Goal: Information Seeking & Learning: Find specific page/section

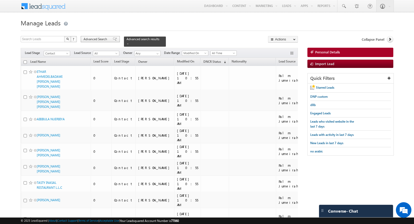
click at [104, 41] on span "Advanced Search" at bounding box center [96, 39] width 25 height 5
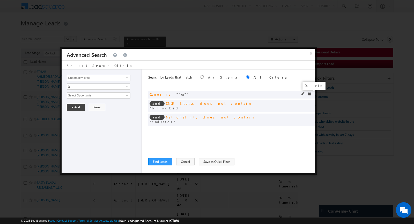
click at [310, 94] on span at bounding box center [310, 94] width 4 height 4
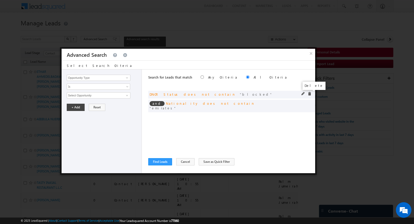
click at [308, 93] on span at bounding box center [310, 94] width 4 height 4
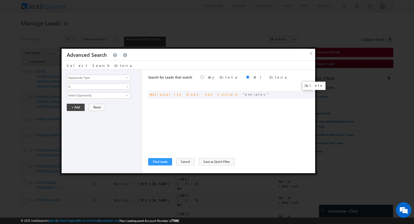
click at [0, 0] on span at bounding box center [0, 0] width 0 height 0
click at [201, 162] on button "Save as Quick Filter" at bounding box center [217, 161] width 36 height 7
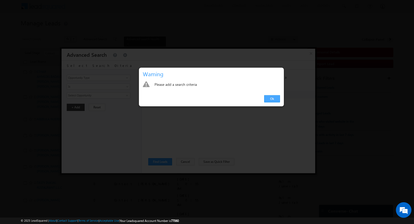
click at [269, 100] on link "Ok" at bounding box center [272, 98] width 16 height 7
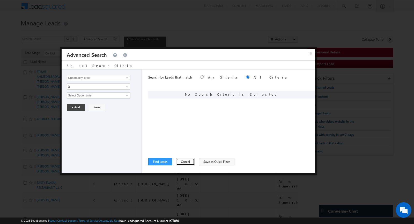
click at [178, 158] on button "Cancel" at bounding box center [185, 161] width 18 height 7
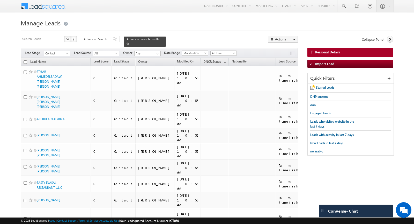
click at [127, 43] on span at bounding box center [128, 43] width 3 height 3
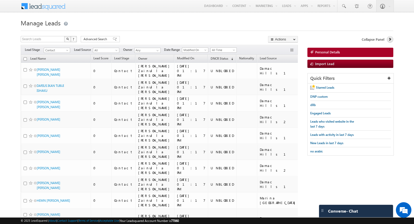
click at [387, 40] on link at bounding box center [390, 39] width 6 height 6
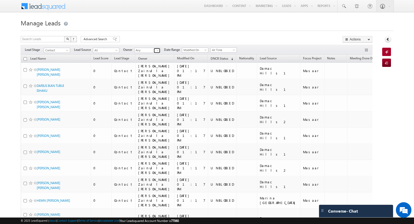
click at [154, 49] on link at bounding box center [157, 50] width 6 height 5
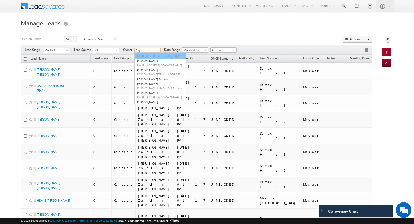
scroll to position [112, 0]
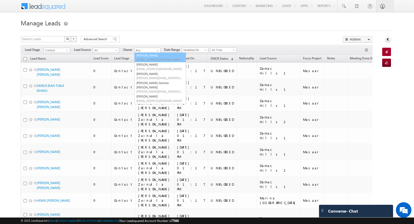
click at [155, 26] on h1 "Manage Leads" at bounding box center [207, 22] width 373 height 10
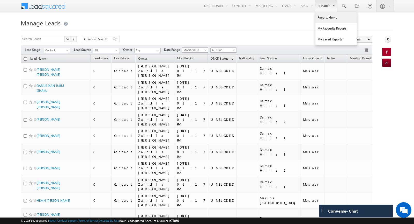
click at [325, 17] on link "Reports Home" at bounding box center [335, 17] width 41 height 11
click at [154, 52] on link at bounding box center [157, 50] width 6 height 5
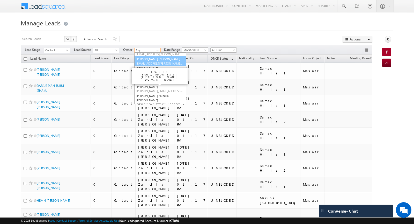
scroll to position [102, 0]
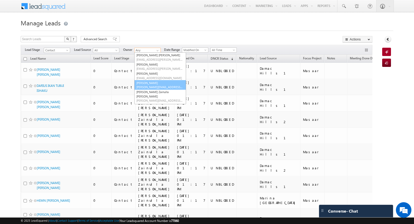
click at [148, 84] on link "Sandesh Dubey sandesh.dubey@indglobal.ae" at bounding box center [160, 85] width 52 height 10
type input "Sandesh Dubey"
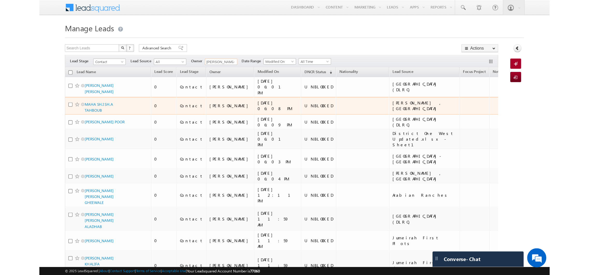
scroll to position [0, 0]
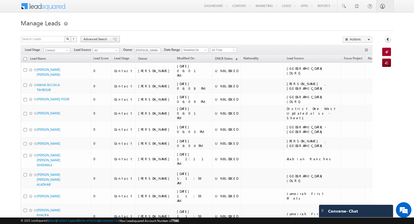
click at [103, 40] on span "Advanced Search" at bounding box center [96, 39] width 25 height 5
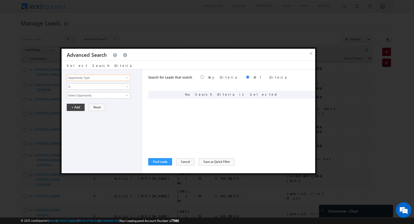
click at [106, 77] on input "Opportunity Type" at bounding box center [99, 78] width 64 height 6
type input "o"
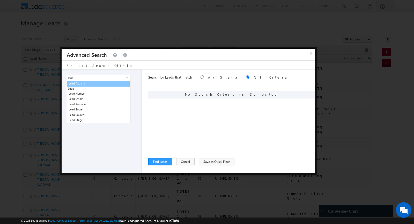
click at [93, 83] on link "Lead Activity" at bounding box center [99, 83] width 64 height 6
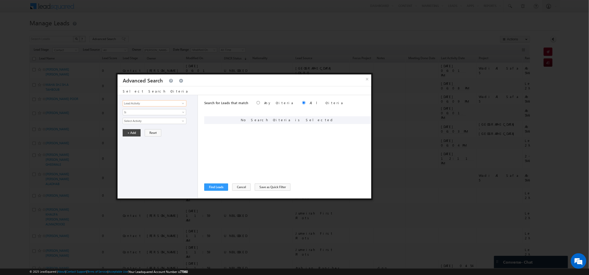
type input "Lead Activity"
click at [90, 86] on div at bounding box center [294, 137] width 589 height 275
click at [148, 112] on span "Is" at bounding box center [151, 112] width 56 height 5
click at [141, 122] on link "Is Not" at bounding box center [154, 123] width 63 height 5
click at [141, 122] on input "Select Activity" at bounding box center [155, 121] width 64 height 6
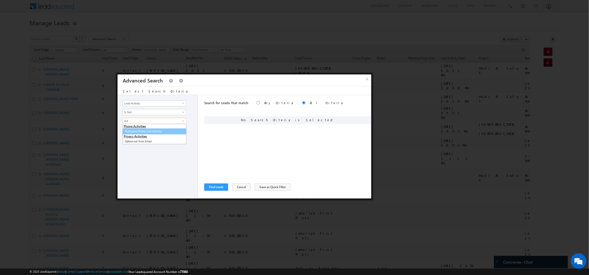
click at [138, 129] on link "Outbound Phone Call Activity" at bounding box center [155, 132] width 64 height 6
type input "Outbound Phone Call Activity"
click at [141, 131] on span at bounding box center [151, 130] width 56 height 5
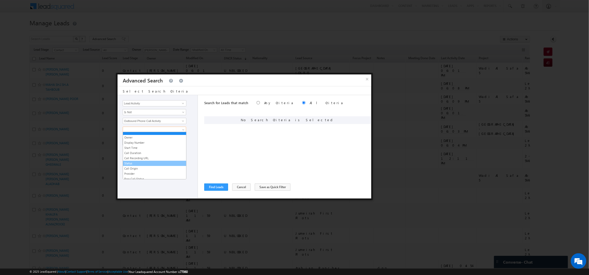
scroll to position [1, 0]
click at [137, 150] on link "Start Time" at bounding box center [154, 149] width 63 height 5
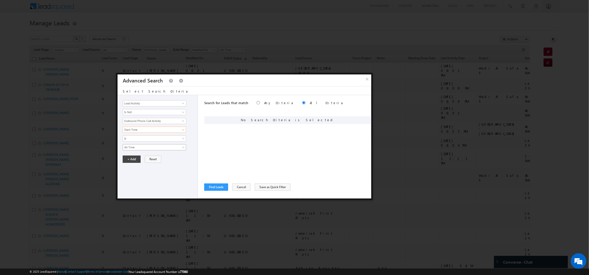
click at [135, 146] on span "All Time" at bounding box center [151, 147] width 56 height 5
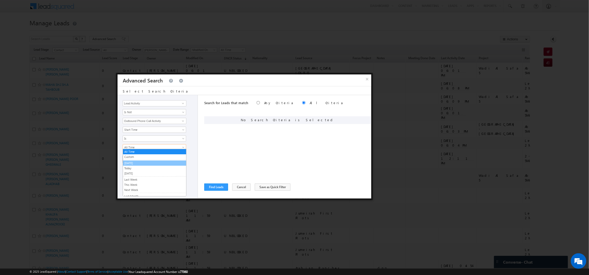
click at [134, 162] on link "[DATE]" at bounding box center [154, 163] width 63 height 5
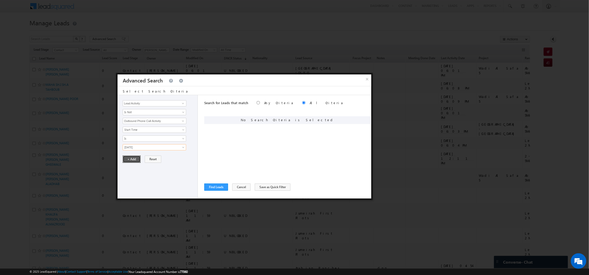
click at [131, 156] on button "+ Add" at bounding box center [132, 159] width 18 height 7
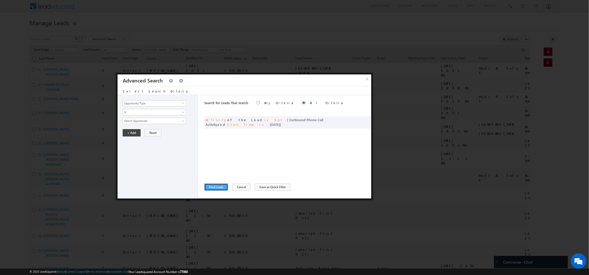
click at [211, 187] on button "Find Leads" at bounding box center [216, 187] width 24 height 7
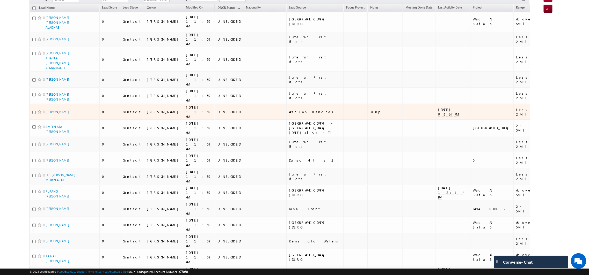
scroll to position [0, 0]
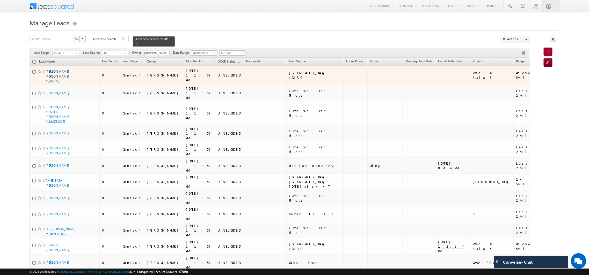
click at [59, 70] on link "ABDULRAHMAN ESSA HASSAN ABDULLA ALADHAB" at bounding box center [58, 77] width 24 height 14
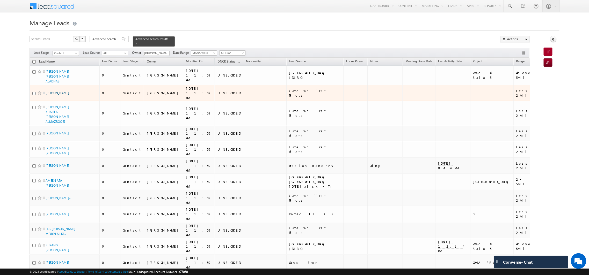
click at [52, 91] on link "ABDULQADER MOHAMMED FAQIHI" at bounding box center [58, 93] width 24 height 4
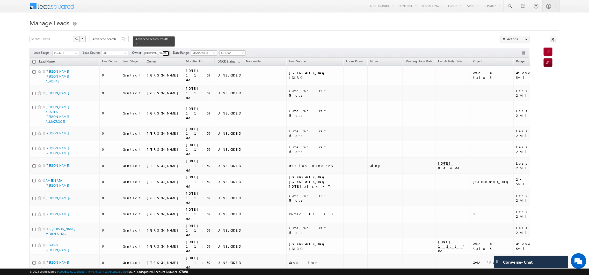
click at [163, 54] on link at bounding box center [166, 53] width 6 height 5
click at [159, 67] on link "rajesh butani rajesh.butani@indglobal.ae" at bounding box center [169, 70] width 52 height 10
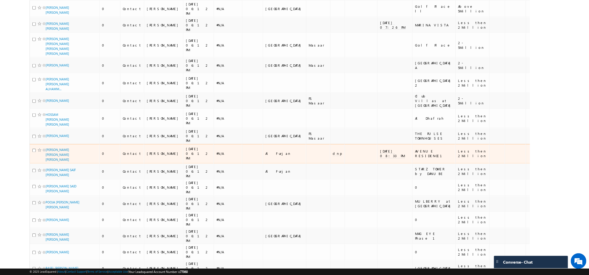
scroll to position [1461, 0]
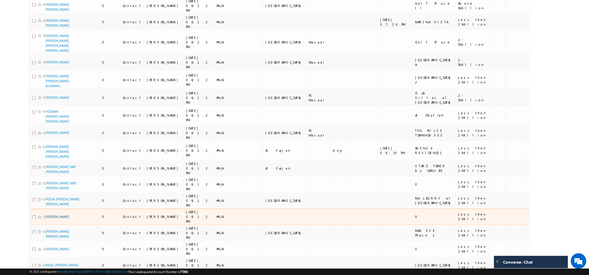
click at [56, 215] on link "ROBERT PACELLA" at bounding box center [58, 217] width 24 height 4
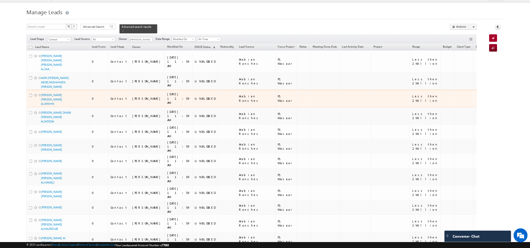
scroll to position [10, 0]
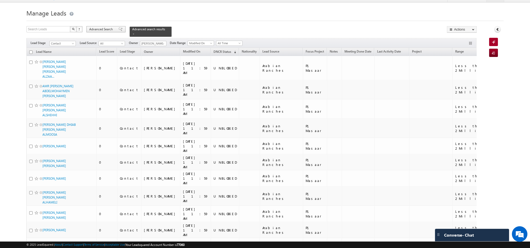
click at [112, 32] on div "Advanced Search" at bounding box center [105, 29] width 39 height 6
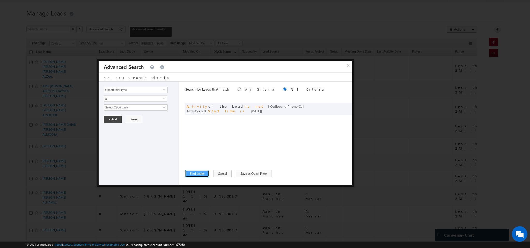
click at [195, 175] on button "Find Leads" at bounding box center [197, 173] width 24 height 7
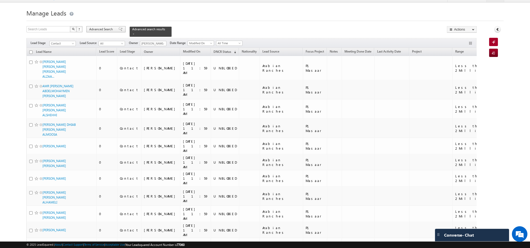
click at [119, 30] on span at bounding box center [121, 29] width 4 height 4
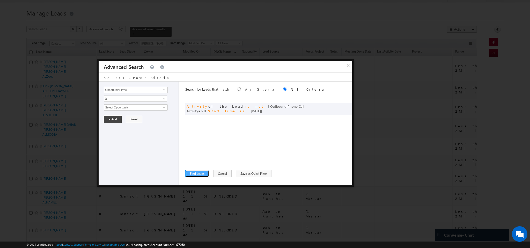
click at [196, 172] on button "Find Leads" at bounding box center [197, 173] width 24 height 7
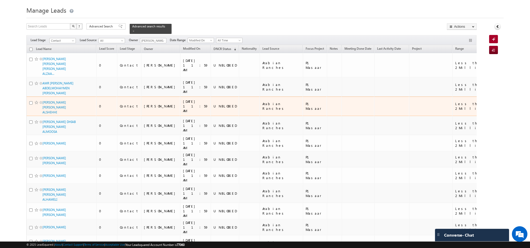
scroll to position [12, 0]
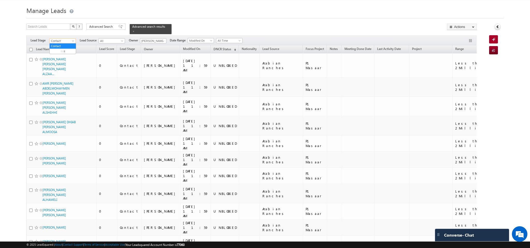
click at [69, 41] on span "Contact" at bounding box center [62, 41] width 25 height 5
click at [162, 41] on span at bounding box center [163, 41] width 4 height 4
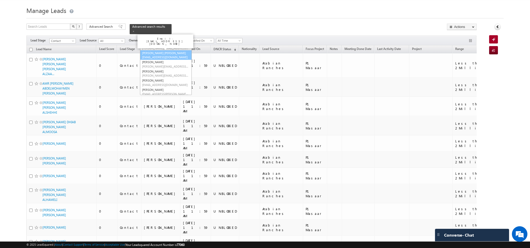
scroll to position [0, 0]
click at [157, 59] on span "[EMAIL_ADDRESS][PERSON_NAME][DOMAIN_NAME]" at bounding box center [165, 61] width 47 height 4
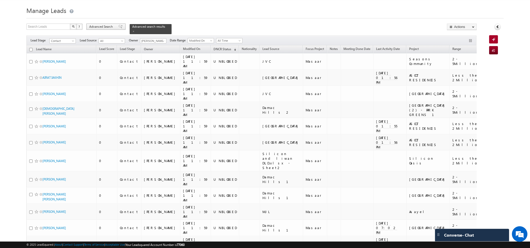
click at [117, 25] on div "Advanced Search" at bounding box center [105, 27] width 39 height 6
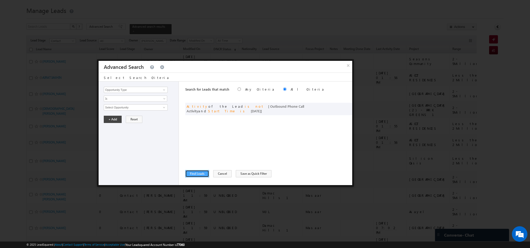
click at [199, 171] on button "Find Leads" at bounding box center [197, 173] width 24 height 7
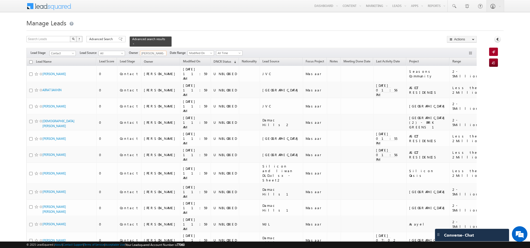
click at [151, 53] on input "[PERSON_NAME]" at bounding box center [153, 53] width 26 height 5
click at [149, 62] on span "himani.rawat@indglobal.ae" at bounding box center [165, 63] width 47 height 4
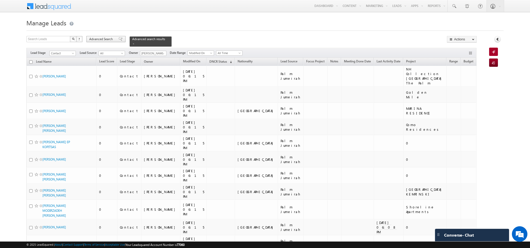
click at [114, 40] on span "Advanced Search" at bounding box center [101, 39] width 25 height 5
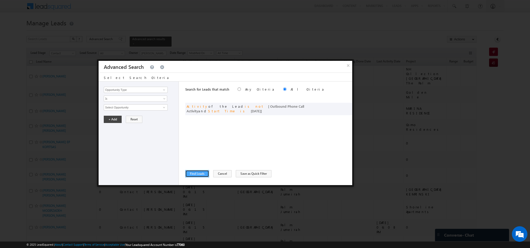
click at [193, 174] on button "Find Leads" at bounding box center [197, 173] width 24 height 7
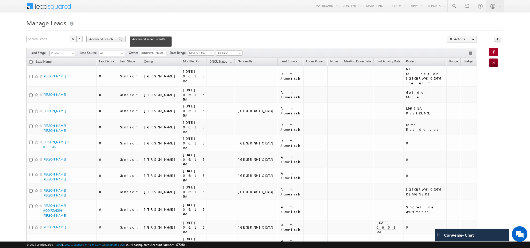
click at [102, 41] on span "Advanced Search" at bounding box center [101, 39] width 25 height 5
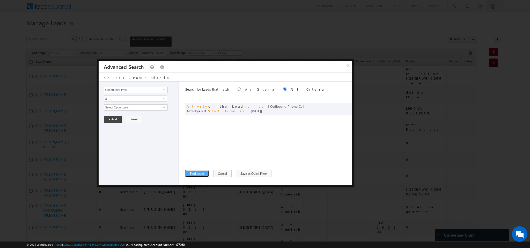
click at [200, 173] on button "Find Leads" at bounding box center [197, 173] width 24 height 7
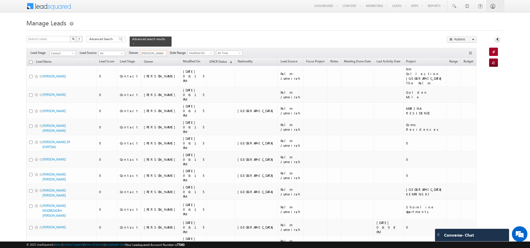
click at [155, 52] on input "Himani rawat" at bounding box center [153, 53] width 26 height 5
click at [147, 61] on span "mohammad.irfan@indglobal.ae" at bounding box center [165, 63] width 47 height 4
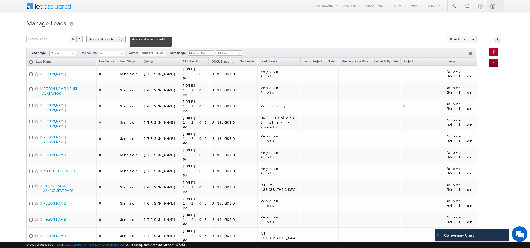
click at [102, 39] on span "Advanced Search" at bounding box center [101, 39] width 25 height 5
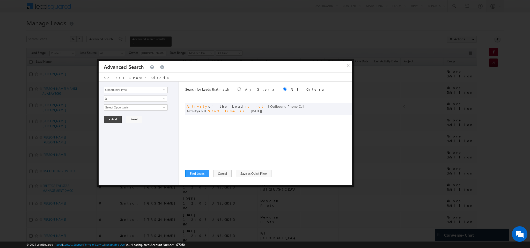
click at [206, 44] on div at bounding box center [265, 124] width 530 height 248
click at [217, 175] on button "Cancel" at bounding box center [222, 173] width 18 height 7
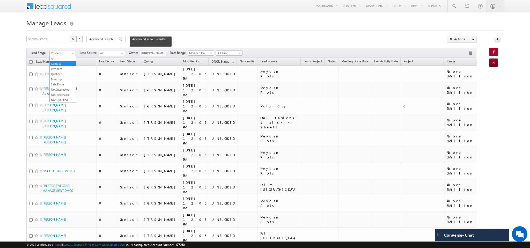
click at [75, 54] on span at bounding box center [73, 54] width 4 height 4
click at [62, 70] on link "Prospect" at bounding box center [63, 69] width 26 height 5
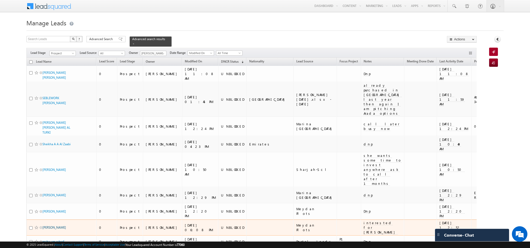
click at [54, 223] on link "KENNETH JAMES" at bounding box center [54, 227] width 24 height 4
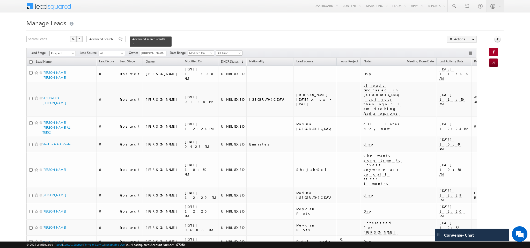
click at [69, 53] on span "Prospect" at bounding box center [62, 53] width 25 height 5
click at [153, 53] on input "Mohammad Irfan" at bounding box center [153, 53] width 26 height 5
click at [152, 59] on link "Khyati Khyati@indglobal.ae" at bounding box center [166, 61] width 52 height 10
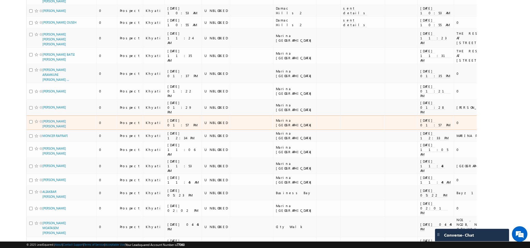
scroll to position [80, 0]
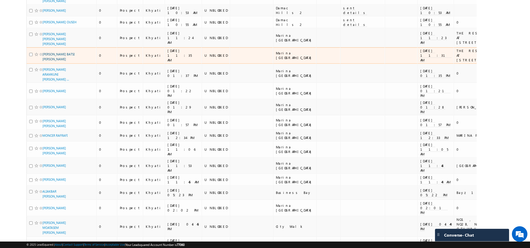
type input "Khyati"
click at [55, 61] on link "SIMONE JOSIANE ABAH BATSI EPSE ZANG" at bounding box center [58, 56] width 32 height 9
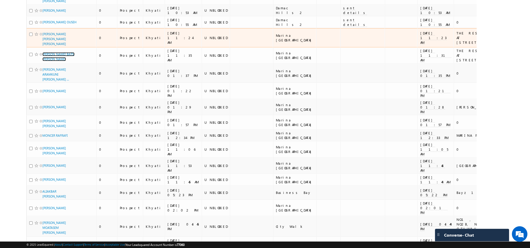
scroll to position [0, 0]
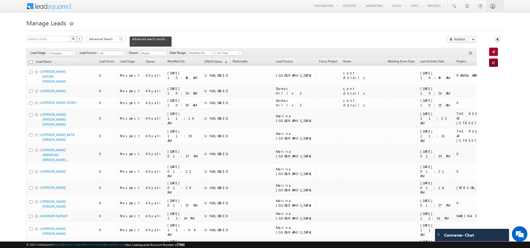
click at [155, 55] on input "Khyati" at bounding box center [153, 53] width 26 height 5
click at [154, 61] on span "[EMAIL_ADDRESS][PERSON_NAME][DOMAIN_NAME]" at bounding box center [165, 63] width 47 height 4
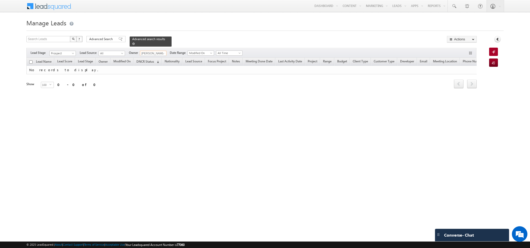
type input "[PERSON_NAME]"
click at [130, 44] on div "Advanced search results" at bounding box center [151, 41] width 42 height 10
click at [132, 44] on span at bounding box center [133, 43] width 3 height 3
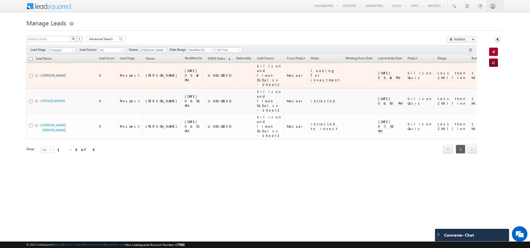
click at [52, 74] on link "AHMED MOINUDDIN KHAN" at bounding box center [54, 76] width 24 height 4
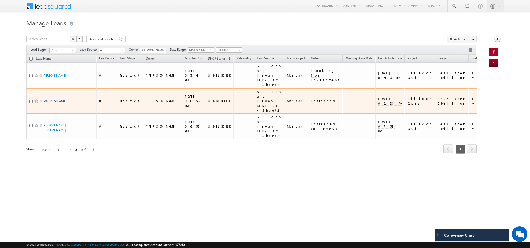
click at [50, 101] on link "FAOUZI AMOUR" at bounding box center [53, 101] width 23 height 4
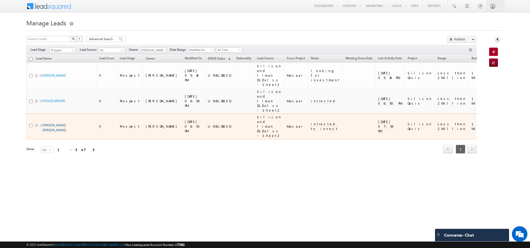
click at [52, 126] on link "QAMAR SULTANA MOHAMAD DAWOOD" at bounding box center [54, 127] width 24 height 9
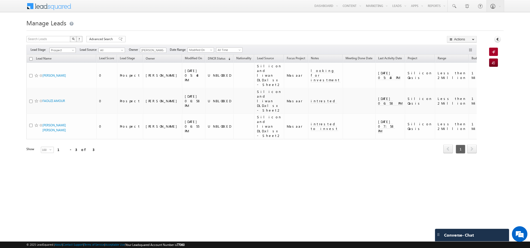
click at [71, 51] on span "Prospect" at bounding box center [62, 50] width 25 height 5
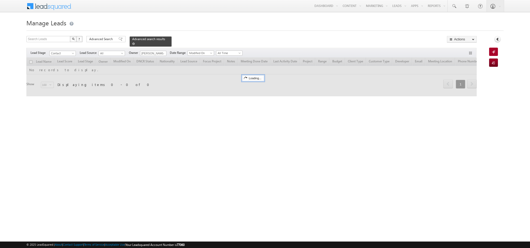
click at [132, 43] on span at bounding box center [133, 43] width 3 height 3
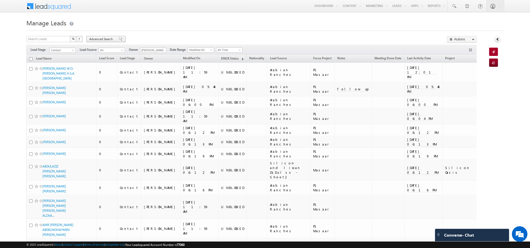
click at [104, 38] on span "Advanced Search" at bounding box center [101, 39] width 25 height 5
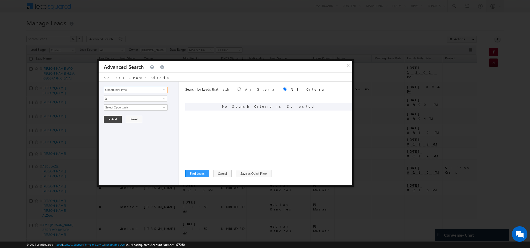
click at [156, 91] on input "Opportunity Type" at bounding box center [136, 90] width 64 height 6
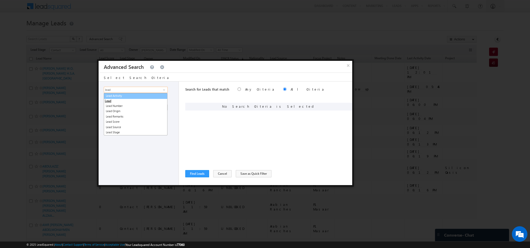
click at [142, 96] on link "Lead Activity" at bounding box center [136, 96] width 64 height 6
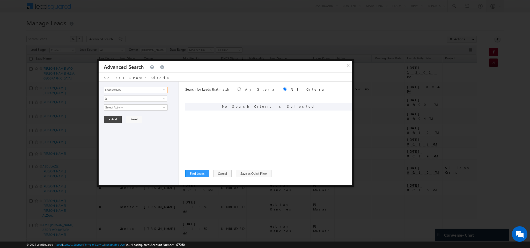
type input "Lead Activity"
click at [127, 107] on input "Select Activity" at bounding box center [136, 107] width 64 height 6
click at [121, 120] on link "Outbound Phone Call Activity" at bounding box center [136, 118] width 64 height 6
type input "Outbound Phone Call Activity"
click at [121, 119] on link at bounding box center [135, 116] width 63 height 6
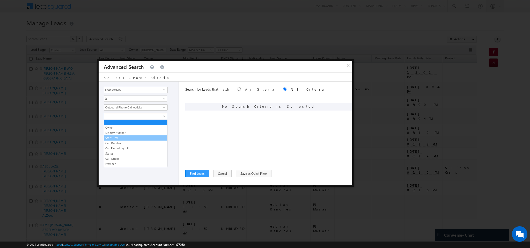
click at [115, 138] on link "Start Time" at bounding box center [135, 138] width 63 height 5
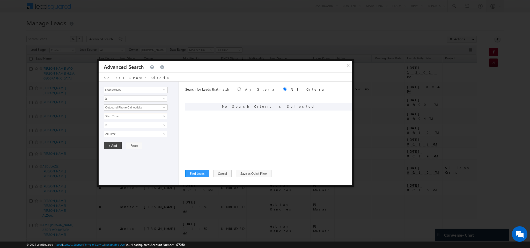
click at [117, 134] on span "All Time" at bounding box center [132, 133] width 56 height 5
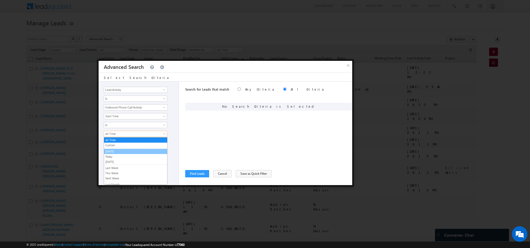
click at [116, 152] on link "[DATE]" at bounding box center [135, 151] width 63 height 5
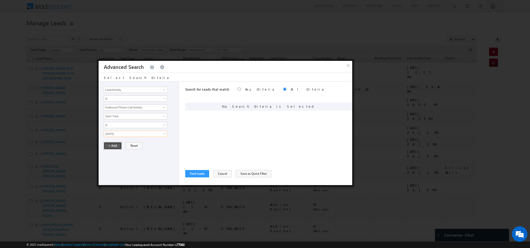
click at [113, 149] on button "+ Add" at bounding box center [113, 145] width 18 height 7
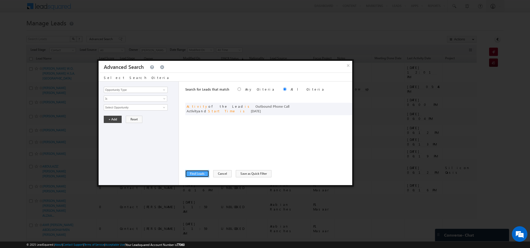
click at [199, 174] on button "Find Leads" at bounding box center [197, 173] width 24 height 7
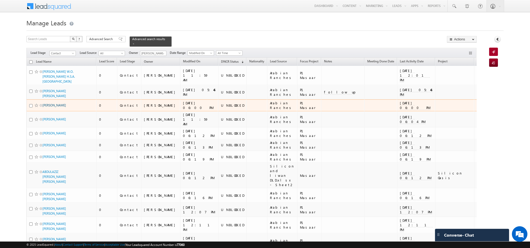
click at [54, 103] on link "JIHAD KHALIL KHALIL" at bounding box center [54, 105] width 24 height 4
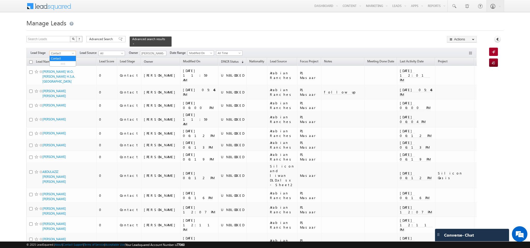
click at [70, 53] on span "Contact" at bounding box center [62, 53] width 25 height 5
click at [62, 58] on link "All" at bounding box center [63, 58] width 26 height 5
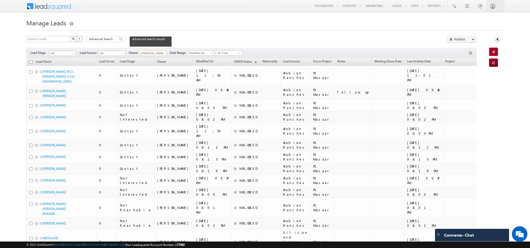
click at [158, 55] on input "rajesh butani" at bounding box center [153, 53] width 26 height 5
click at [162, 53] on span at bounding box center [163, 54] width 4 height 4
click at [162, 74] on span "[EMAIL_ADDRESS][PERSON_NAME][DOMAIN_NAME]" at bounding box center [165, 73] width 47 height 4
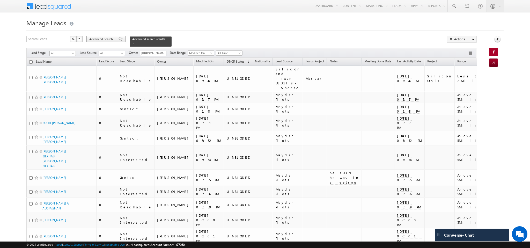
click at [95, 40] on span "Advanced Search" at bounding box center [101, 39] width 25 height 5
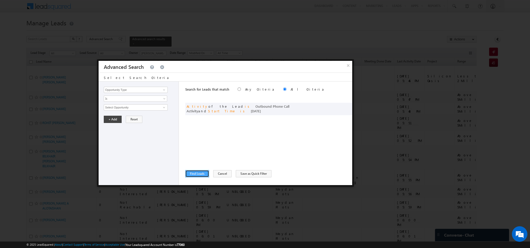
click at [194, 174] on button "Find Leads" at bounding box center [197, 173] width 24 height 7
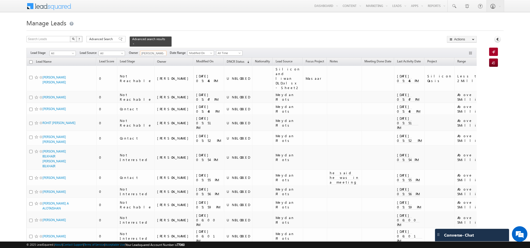
click at [158, 53] on input "[PERSON_NAME]" at bounding box center [153, 53] width 26 height 5
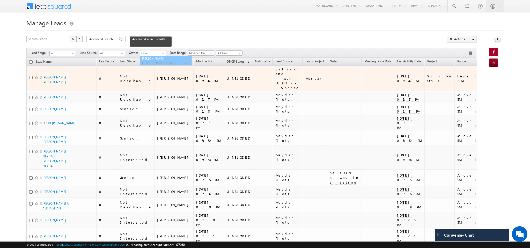
type input "himan"
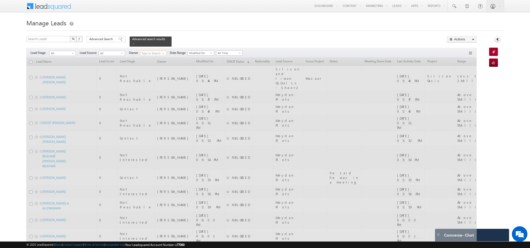
click at [156, 54] on input at bounding box center [153, 53] width 26 height 5
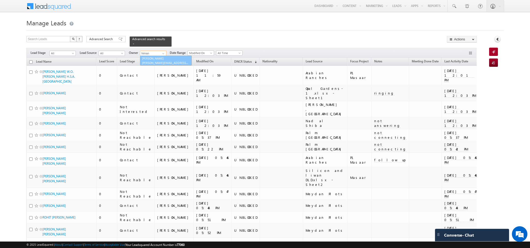
click at [155, 60] on link "Himani rawat himani.rawat@indglobal.ae" at bounding box center [166, 61] width 52 height 10
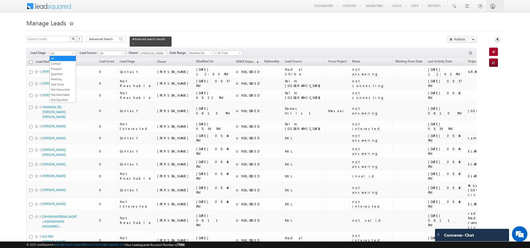
click at [68, 53] on span "All" at bounding box center [62, 53] width 25 height 5
click at [65, 64] on link "Contact" at bounding box center [63, 63] width 26 height 5
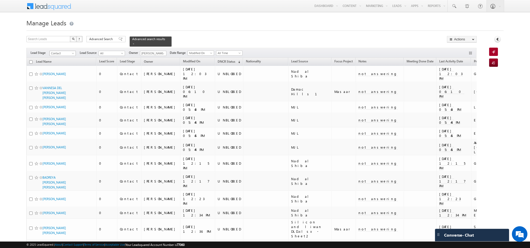
click at [71, 55] on span "Contact" at bounding box center [62, 53] width 25 height 5
click at [64, 60] on link "All" at bounding box center [63, 58] width 26 height 5
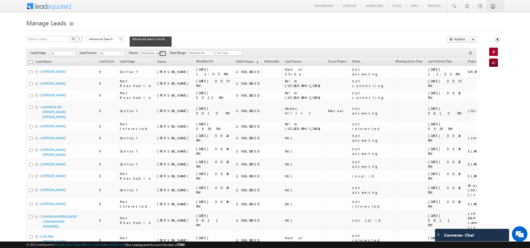
click at [162, 54] on span at bounding box center [163, 54] width 4 height 4
click at [161, 72] on link "Mohammad Irfan mohammad.irfan@indglobal.ae" at bounding box center [166, 73] width 52 height 10
type input "Mohammad Irfan"
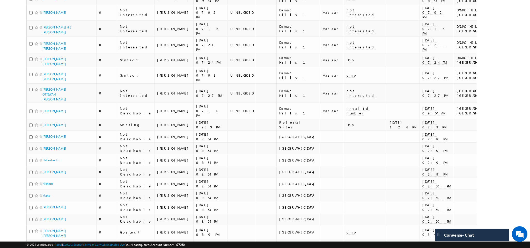
scroll to position [938, 0]
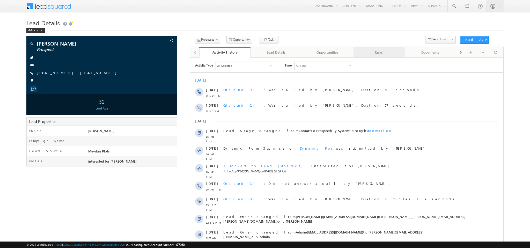
click at [370, 54] on div "Tasks" at bounding box center [379, 52] width 43 height 6
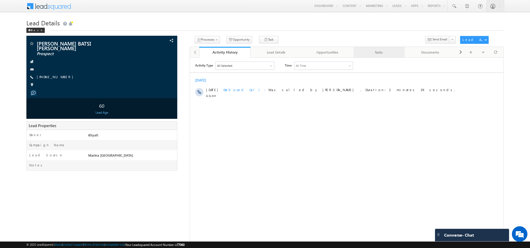
click at [377, 50] on div "Tasks" at bounding box center [379, 52] width 43 height 6
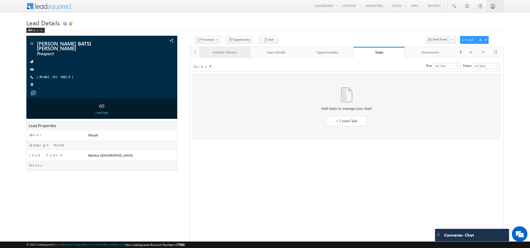
click at [217, 54] on div "Activity History" at bounding box center [224, 52] width 43 height 6
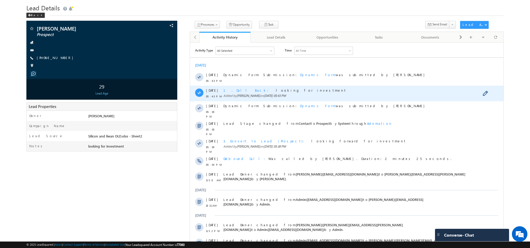
scroll to position [14, 0]
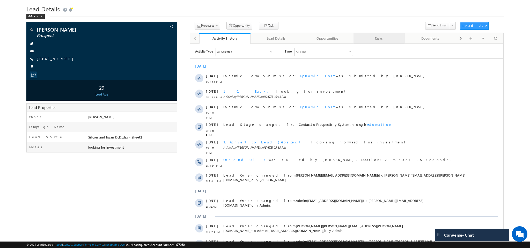
click at [369, 36] on div "Tasks" at bounding box center [379, 38] width 43 height 6
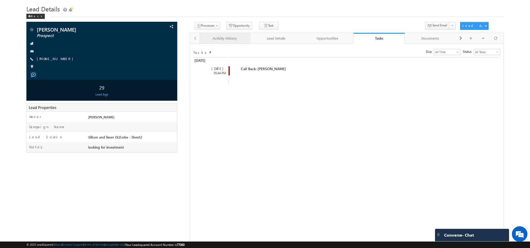
click at [219, 36] on div "Activity History" at bounding box center [224, 38] width 43 height 6
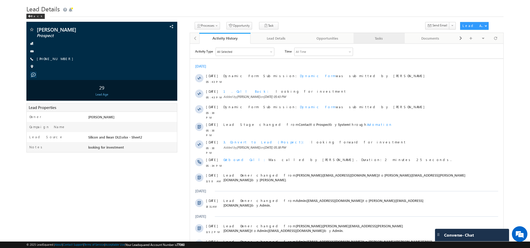
click at [380, 39] on div "Tasks" at bounding box center [379, 38] width 43 height 6
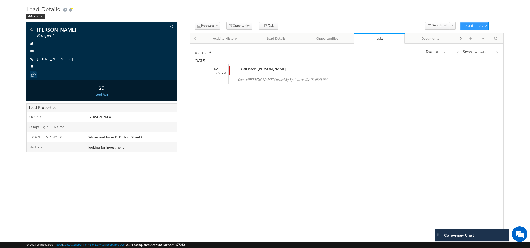
click at [255, 73] on div at bounding box center [344, 73] width 226 height 4
click at [241, 67] on span "Call Back: [PERSON_NAME]" at bounding box center [263, 68] width 45 height 5
click at [273, 74] on div at bounding box center [344, 73] width 226 height 4
click at [221, 37] on div "Activity History" at bounding box center [224, 38] width 43 height 6
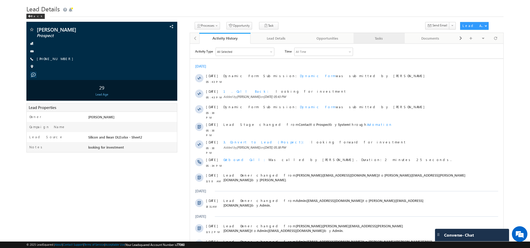
click at [373, 38] on div "Tasks" at bounding box center [379, 38] width 43 height 6
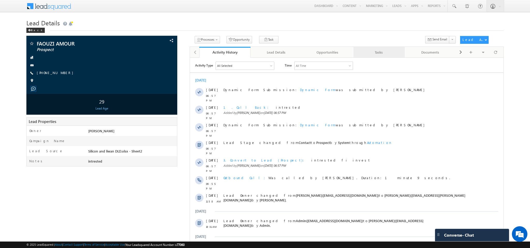
click at [366, 55] on div "Tasks" at bounding box center [379, 52] width 43 height 6
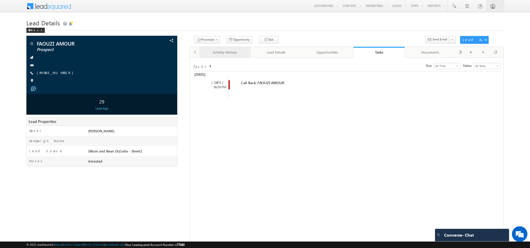
click at [215, 53] on div "Activity History" at bounding box center [224, 52] width 43 height 6
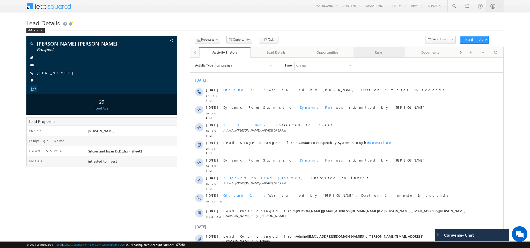
click at [374, 50] on div "Tasks" at bounding box center [379, 52] width 43 height 6
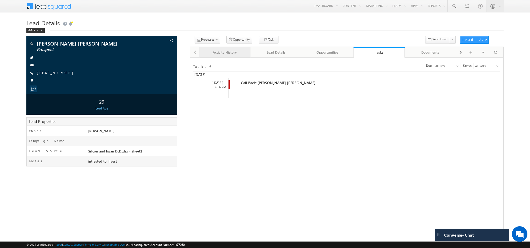
click at [211, 54] on div "Activity History" at bounding box center [224, 52] width 43 height 6
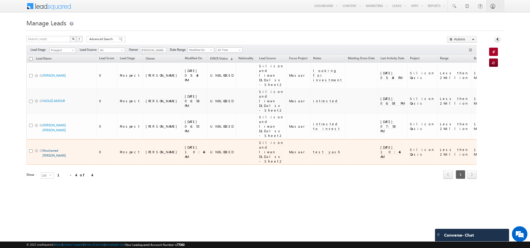
click at [49, 151] on link "Mouhamed [PERSON_NAME]" at bounding box center [54, 153] width 24 height 9
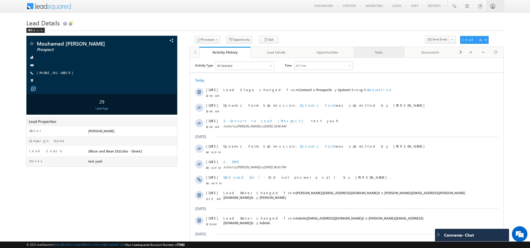
click at [371, 51] on div "Tasks" at bounding box center [379, 52] width 43 height 6
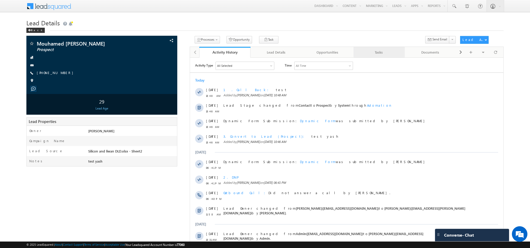
click at [372, 52] on div "Tasks" at bounding box center [379, 52] width 43 height 6
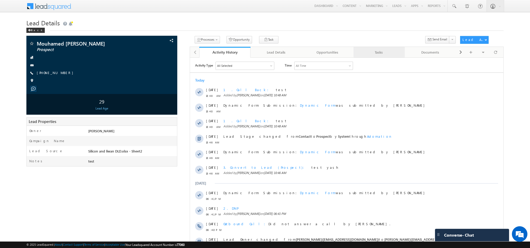
click at [382, 53] on div "Tasks" at bounding box center [379, 52] width 43 height 6
